Goal: Transaction & Acquisition: Purchase product/service

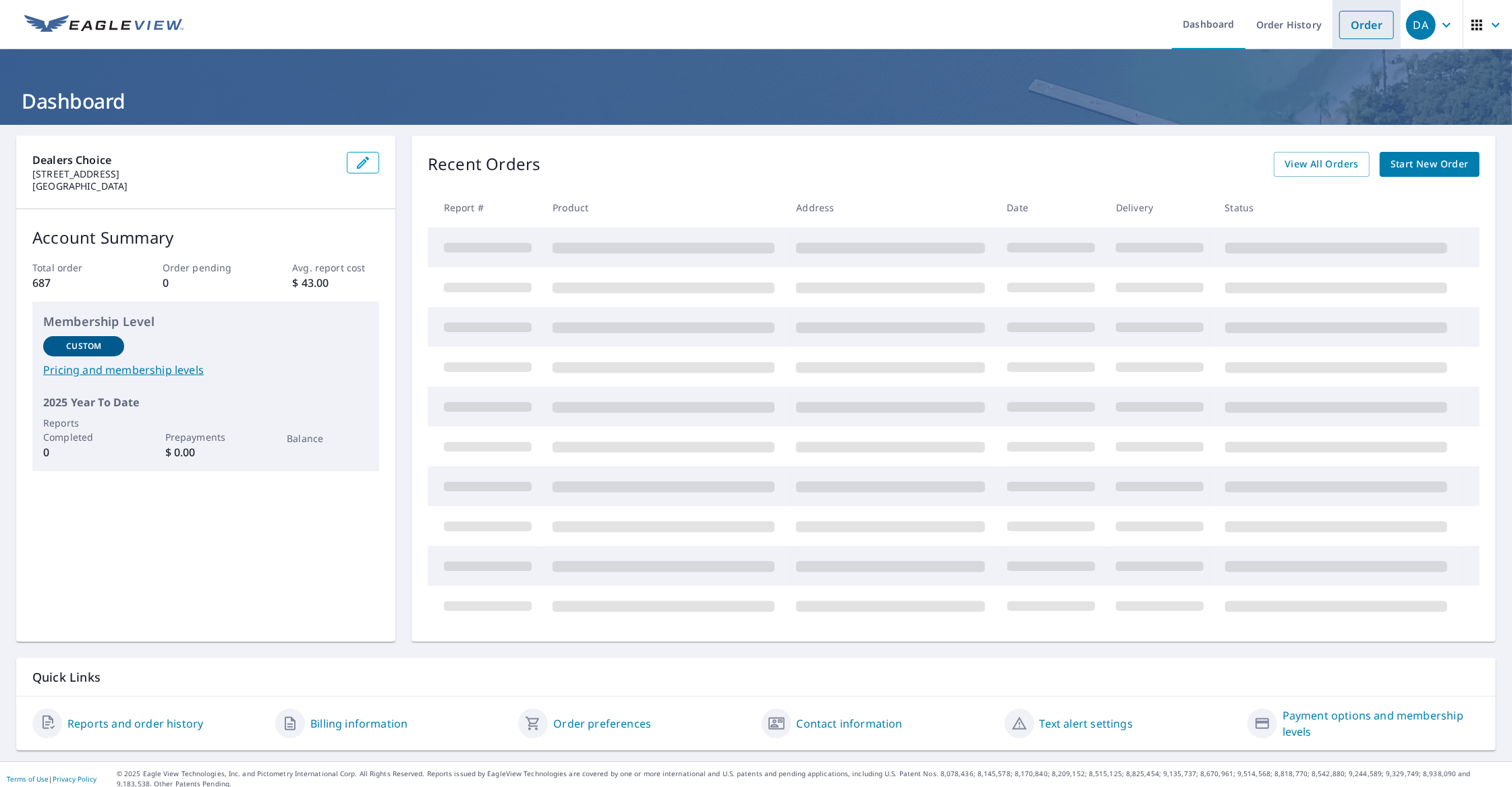
click at [1339, 22] on link "Order" at bounding box center [1366, 25] width 55 height 28
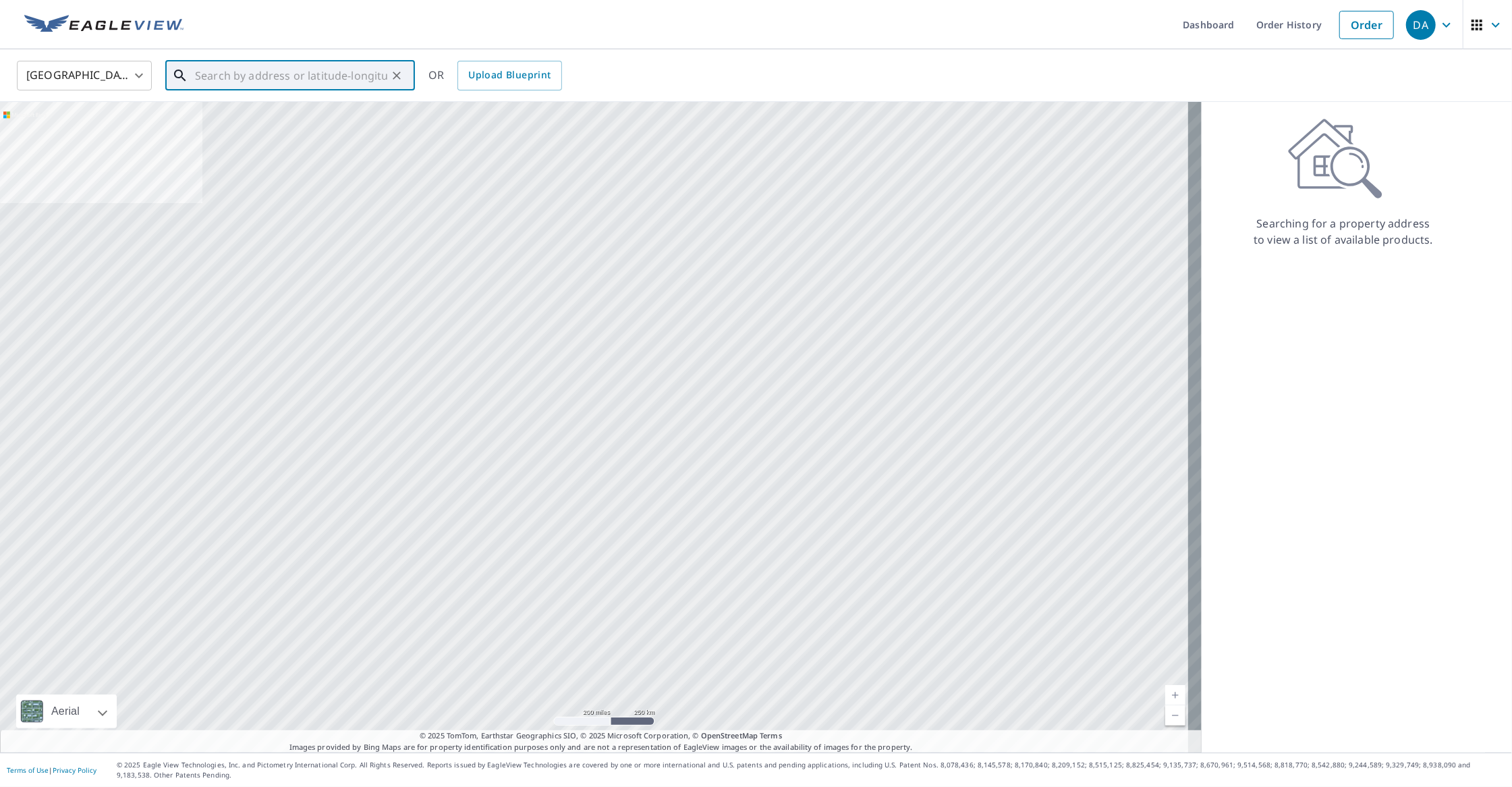
click at [281, 73] on input "text" at bounding box center [291, 75] width 192 height 38
click at [254, 118] on span "[STREET_ADDRESS][PERSON_NAME]" at bounding box center [298, 115] width 211 height 16
type input "[STREET_ADDRESS][PERSON_NAME]"
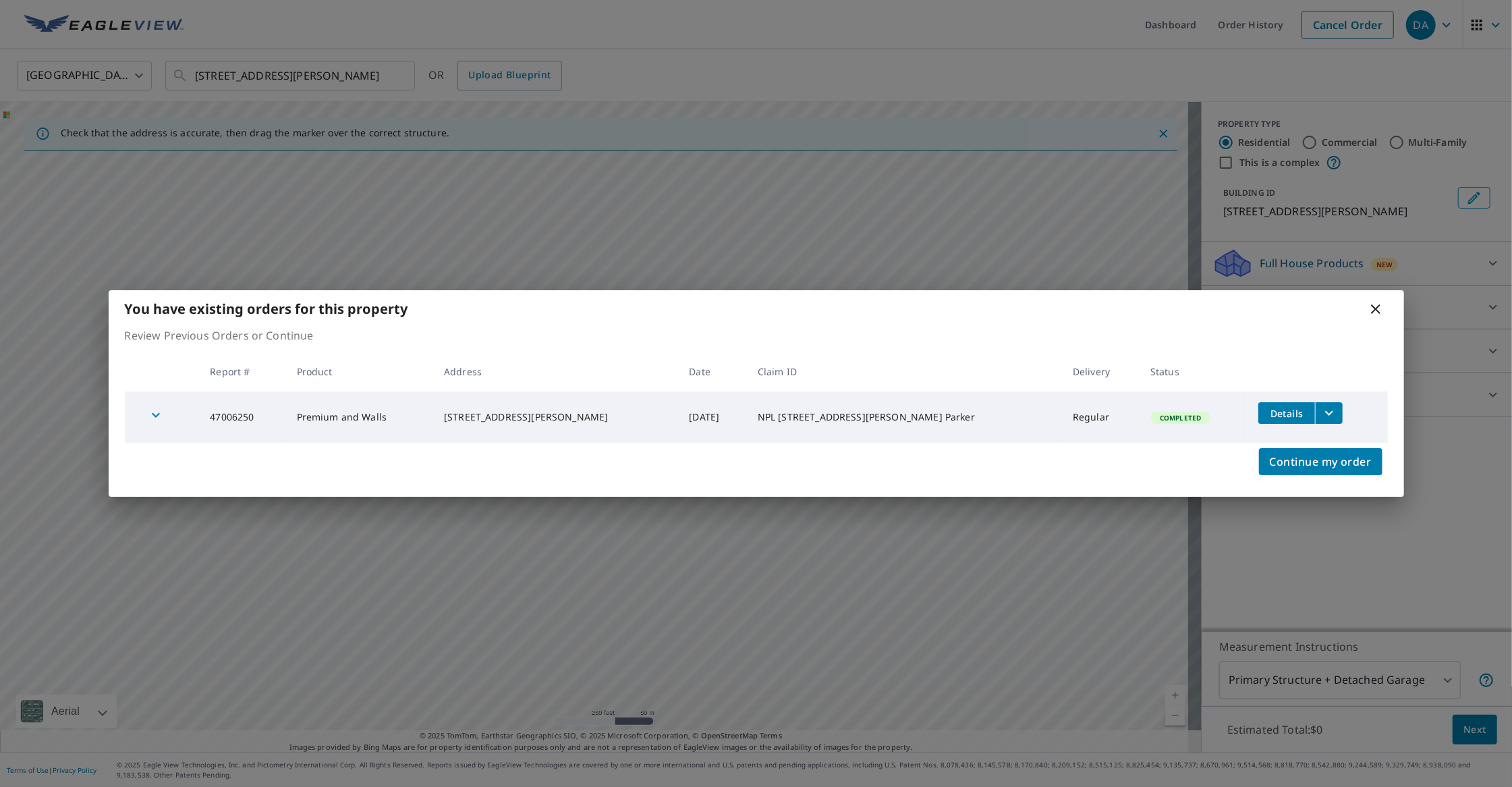
click at [1376, 306] on icon at bounding box center [1375, 309] width 16 height 16
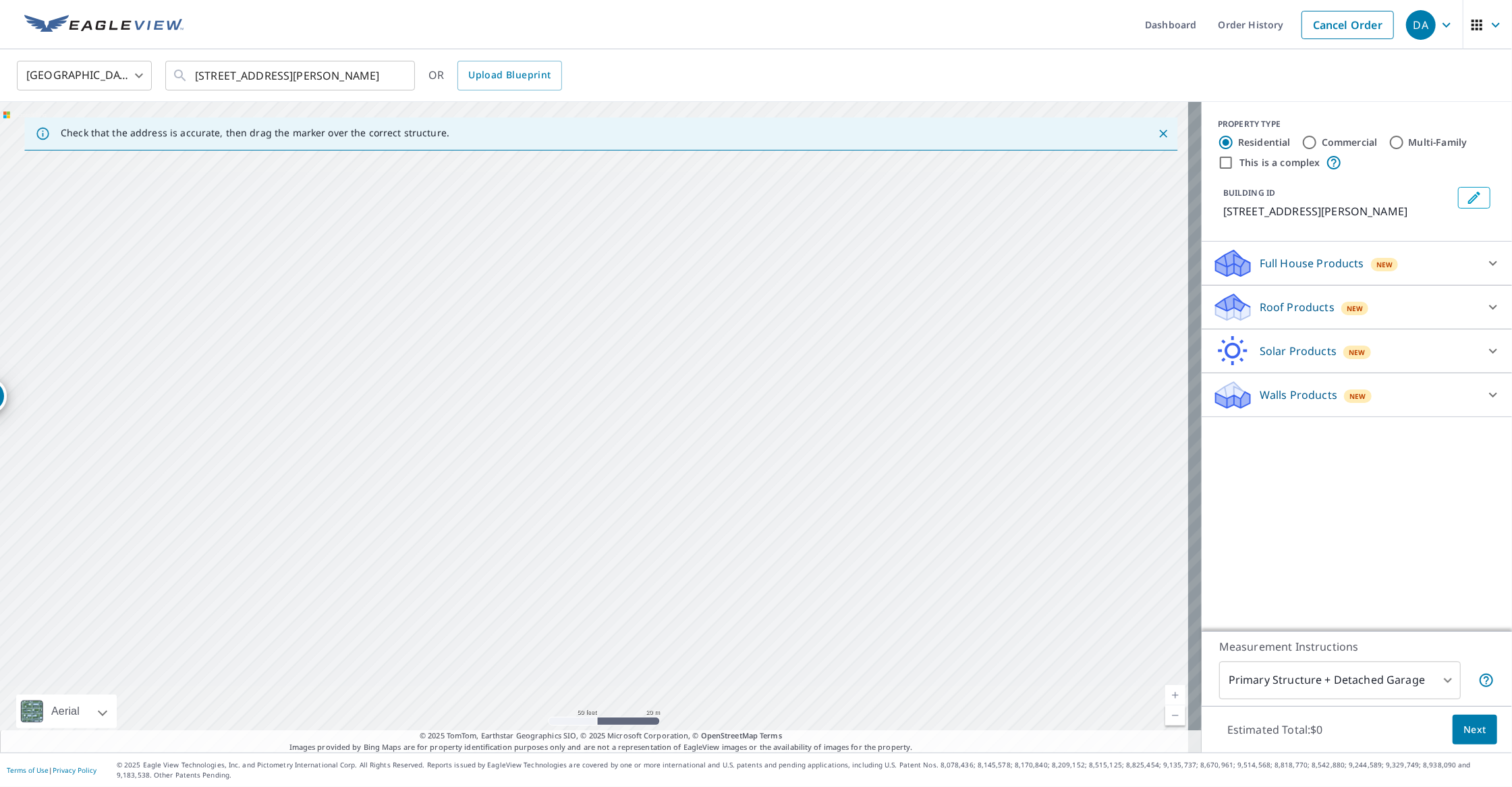
drag, startPoint x: 384, startPoint y: 422, endPoint x: 843, endPoint y: 428, distance: 459.0
click at [813, 427] on div "[STREET_ADDRESS][PERSON_NAME]" at bounding box center [600, 428] width 1201 height 651
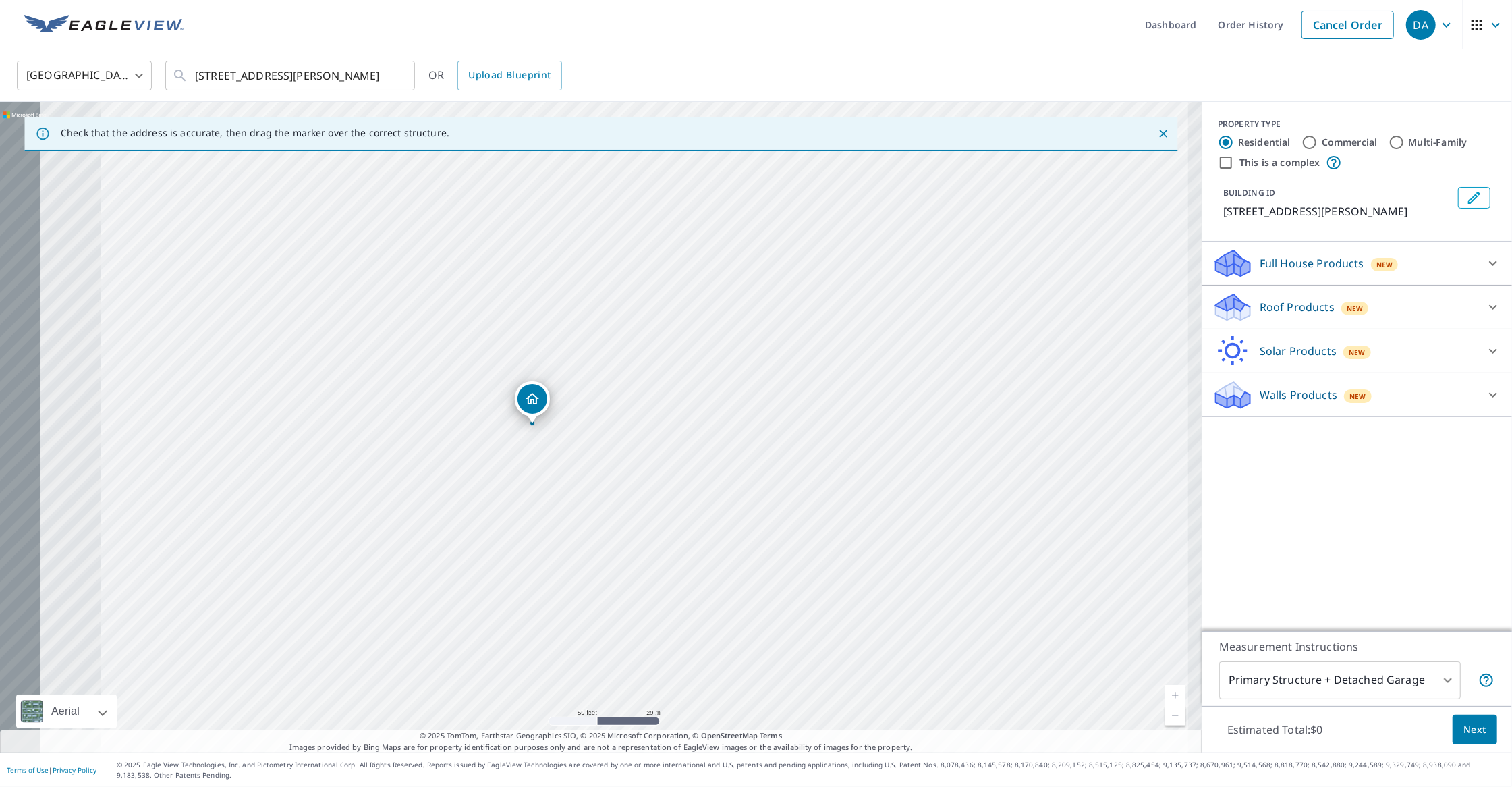
drag, startPoint x: 512, startPoint y: 448, endPoint x: 859, endPoint y: 446, distance: 347.0
click at [859, 446] on div "[STREET_ADDRESS][PERSON_NAME]" at bounding box center [600, 428] width 1201 height 651
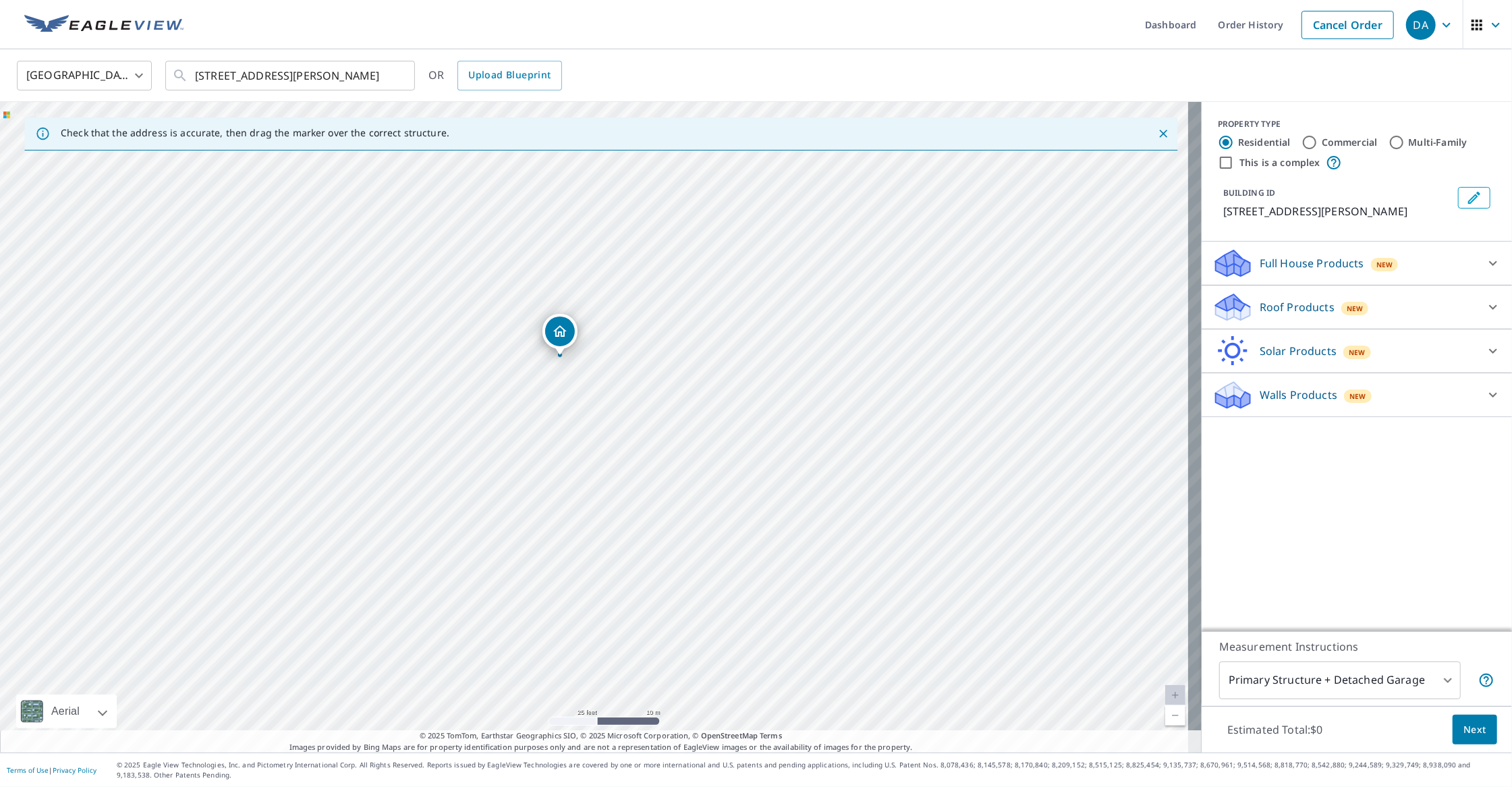
drag, startPoint x: 476, startPoint y: 453, endPoint x: 719, endPoint y: 411, distance: 246.6
click at [719, 411] on div "[STREET_ADDRESS][PERSON_NAME]" at bounding box center [600, 428] width 1201 height 651
